Goal: Information Seeking & Learning: Check status

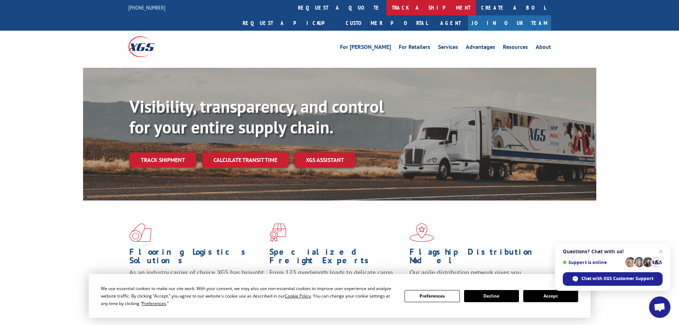
click at [386, 10] on link "track a shipment" at bounding box center [430, 7] width 89 height 15
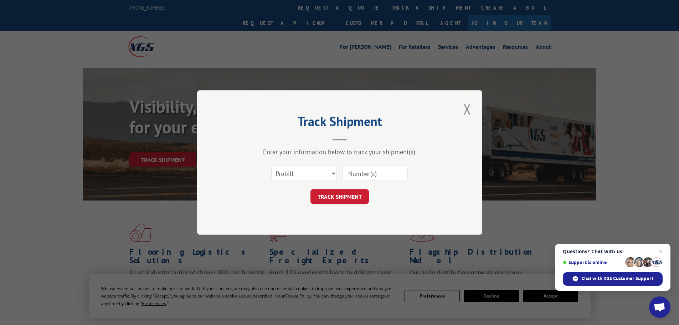
click at [367, 174] on input at bounding box center [375, 173] width 66 height 15
type input "5516648"
click at [341, 200] on button "TRACK SHIPMENT" at bounding box center [339, 196] width 58 height 15
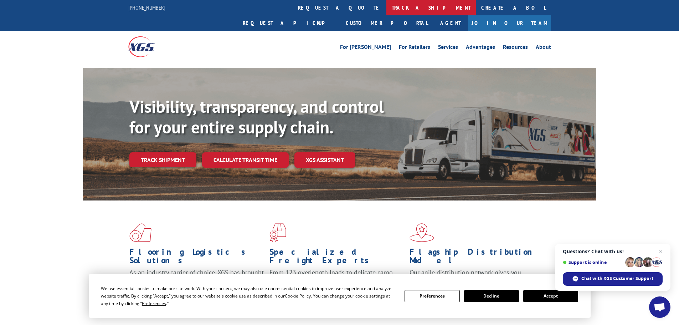
click at [386, 7] on link "track a shipment" at bounding box center [430, 7] width 89 height 15
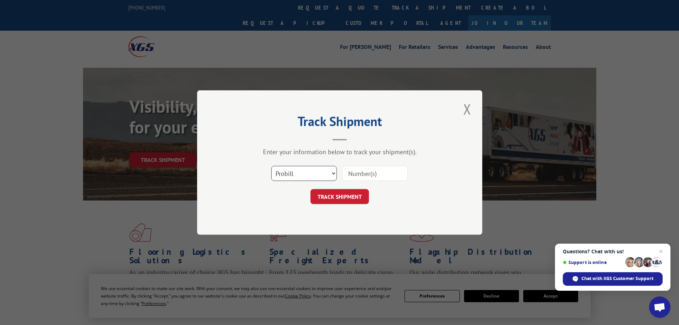
click at [314, 175] on select "Select category... Probill BOL PO" at bounding box center [304, 173] width 66 height 15
select select "bol"
click at [271, 166] on select "Select category... Probill BOL PO" at bounding box center [304, 173] width 66 height 15
click at [350, 175] on input at bounding box center [375, 173] width 66 height 15
type input "w04817668"
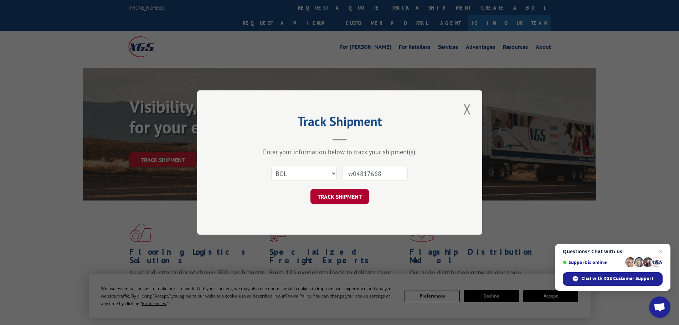
click at [352, 196] on button "TRACK SHIPMENT" at bounding box center [339, 196] width 58 height 15
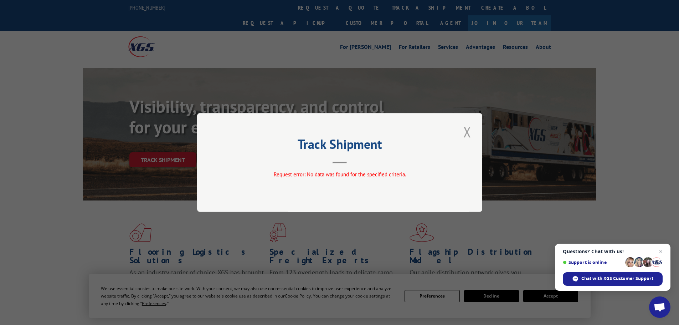
click at [469, 132] on button "Close modal" at bounding box center [467, 132] width 12 height 20
